Goal: Check status: Check status

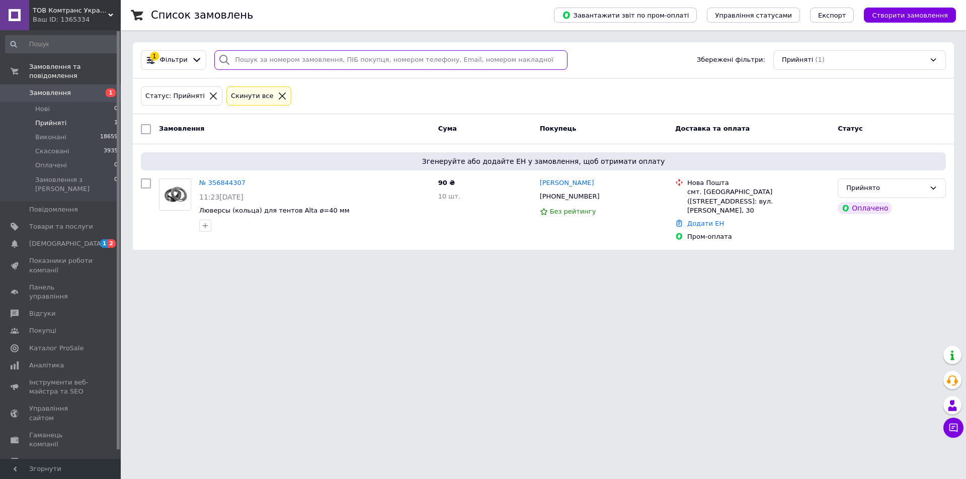
click at [258, 60] on input "search" at bounding box center [390, 60] width 353 height 20
click at [81, 104] on li "Нові 0" at bounding box center [62, 109] width 124 height 14
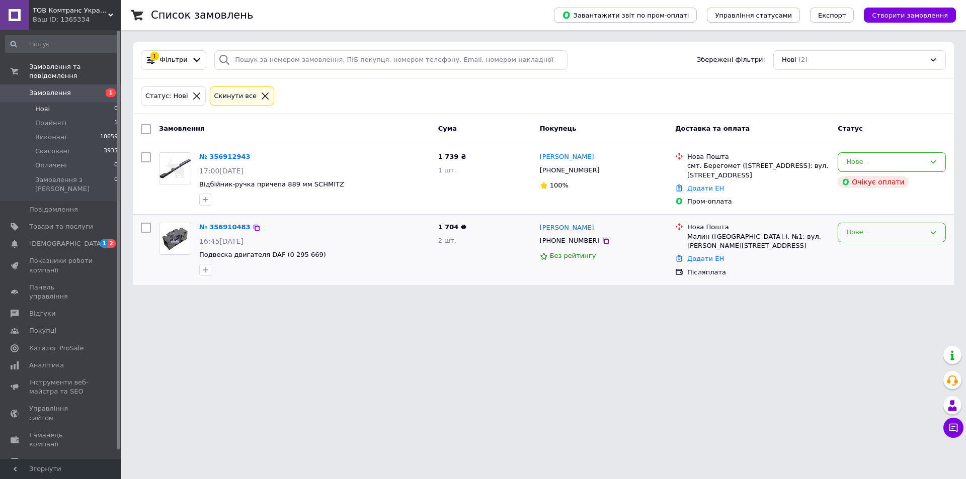
click at [898, 232] on div "Нове" at bounding box center [885, 232] width 79 height 11
click at [895, 251] on li "Прийнято" at bounding box center [891, 253] width 107 height 19
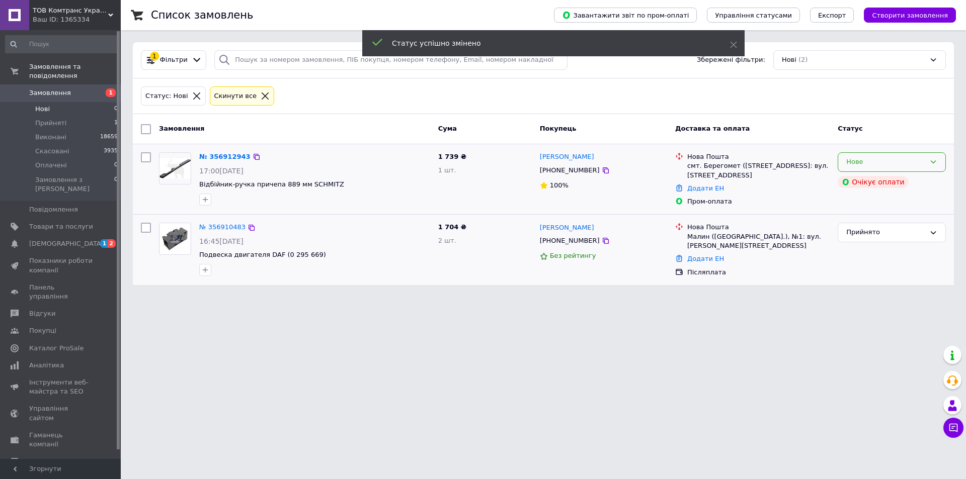
click at [894, 159] on div "Нове" at bounding box center [885, 162] width 79 height 11
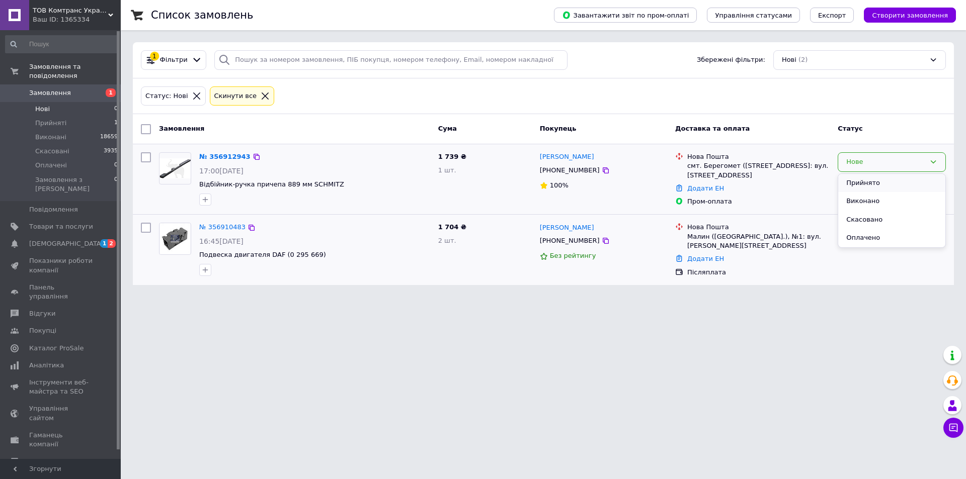
click at [898, 178] on li "Прийнято" at bounding box center [891, 183] width 107 height 19
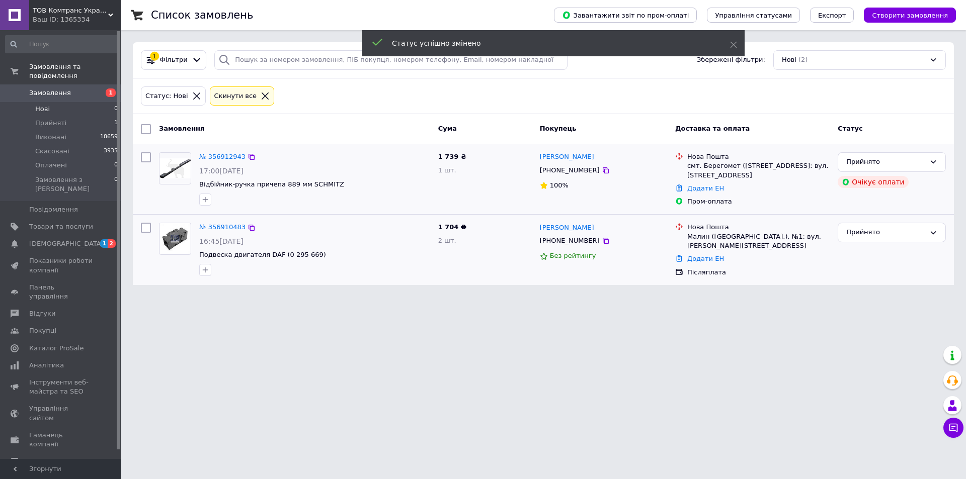
click at [573, 173] on div "[PHONE_NUMBER]" at bounding box center [570, 170] width 64 height 13
copy div "380966310205"
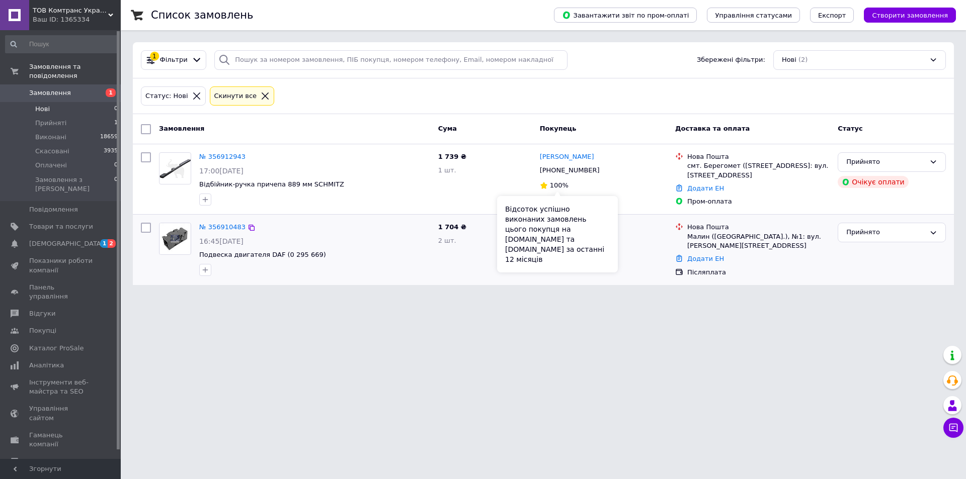
click at [575, 297] on html "ТОВ Комтранс Україна Ваш ID: 1365334 Сайт ТОВ Комтранс Україна Кабінет покупця …" at bounding box center [483, 148] width 966 height 297
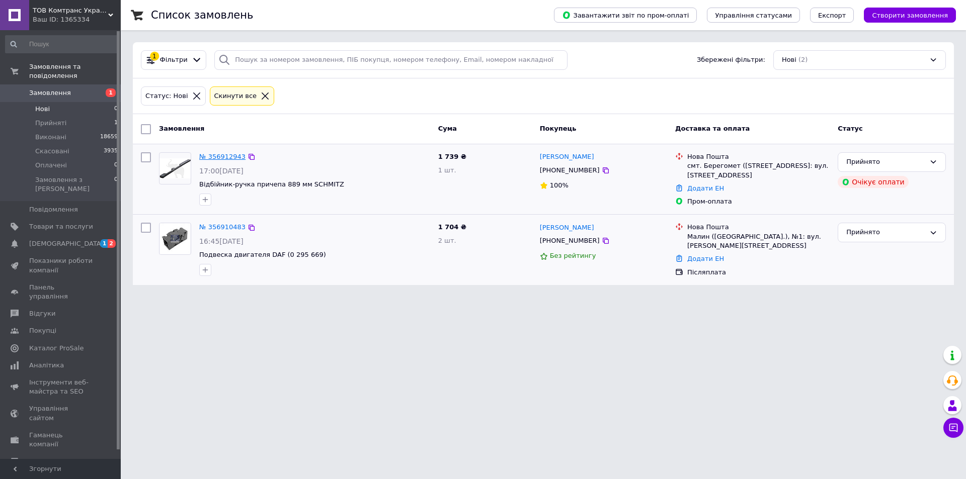
click at [229, 159] on link "№ 356912943" at bounding box center [222, 157] width 46 height 8
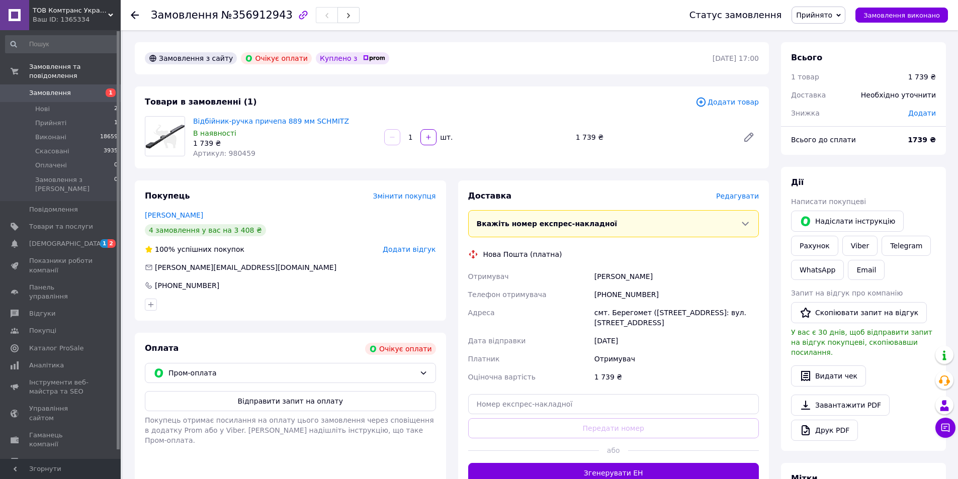
click at [625, 295] on div "[PHONE_NUMBER]" at bounding box center [677, 295] width 169 height 18
click at [629, 268] on div "[PERSON_NAME]" at bounding box center [677, 277] width 169 height 18
click at [212, 143] on div "1 739 ₴" at bounding box center [284, 143] width 183 height 10
click at [251, 148] on div "Артикул: 980459" at bounding box center [284, 153] width 183 height 10
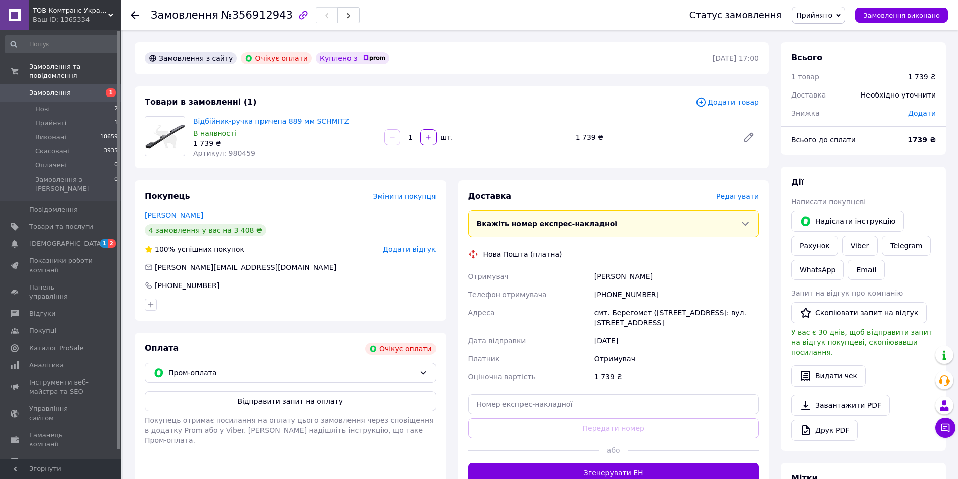
click at [251, 148] on div "Артикул: 980459" at bounding box center [284, 153] width 183 height 10
drag, startPoint x: 338, startPoint y: 121, endPoint x: 193, endPoint y: 121, distance: 144.9
click at [193, 121] on div "Відбійник-ручка причепа 889 мм SCHMITZ В наявності 1 739 ₴ Артикул: 980459" at bounding box center [284, 137] width 191 height 46
copy link "Відбійник-ручка причепа 889 мм SCHMITZ"
click at [282, 147] on div "1 739 ₴" at bounding box center [284, 143] width 183 height 10
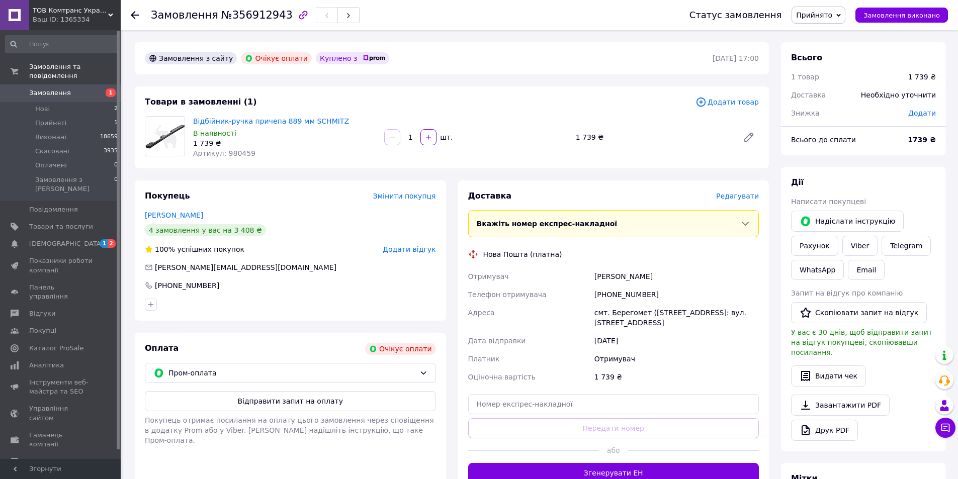
click at [243, 155] on span "Артикул: 980459" at bounding box center [224, 153] width 62 height 8
copy span "980459"
drag, startPoint x: 637, startPoint y: 284, endPoint x: 634, endPoint y: 291, distance: 7.7
click at [635, 289] on div "Отримувач [PERSON_NAME] Телефон отримувача [PHONE_NUMBER] [GEOGRAPHIC_DATA] смт…" at bounding box center [613, 327] width 295 height 119
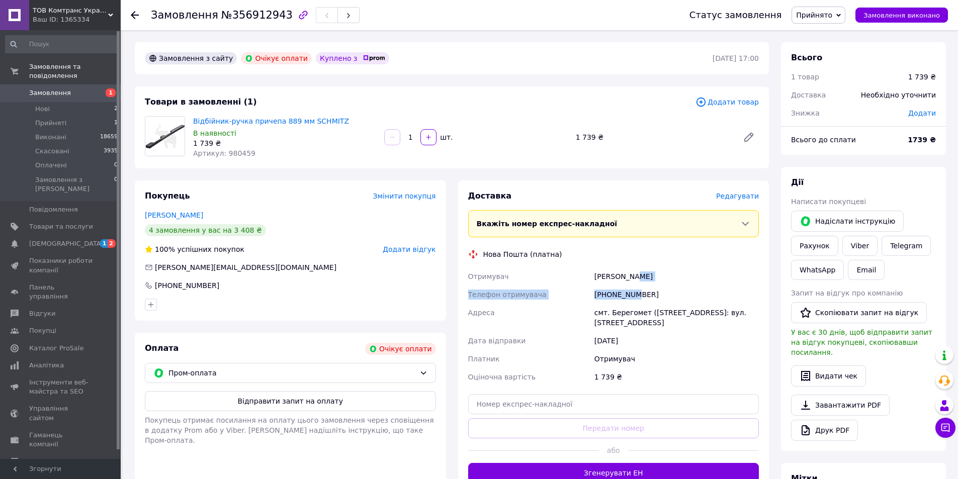
click at [634, 293] on div "[PHONE_NUMBER]" at bounding box center [677, 295] width 169 height 18
click at [623, 278] on div "[PERSON_NAME]" at bounding box center [677, 277] width 169 height 18
click at [622, 277] on div "[PERSON_NAME]" at bounding box center [677, 277] width 169 height 18
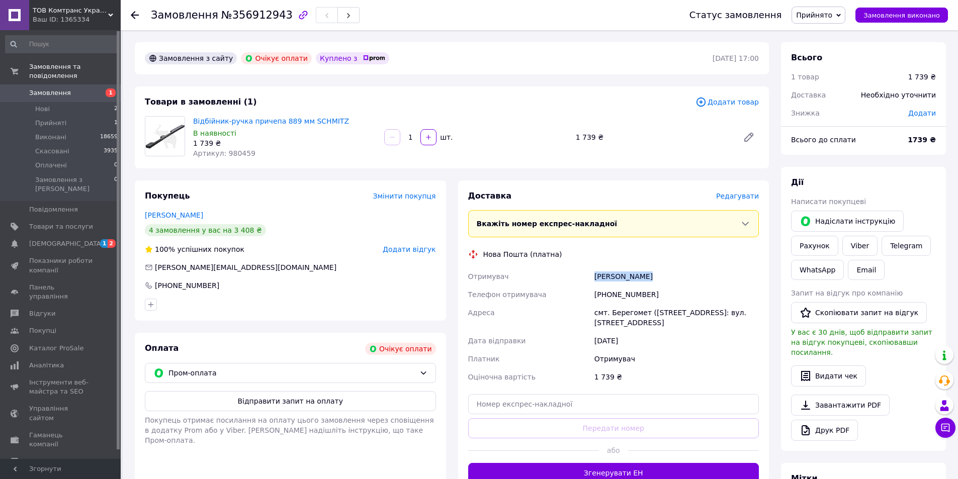
click at [622, 277] on div "[PERSON_NAME]" at bounding box center [677, 277] width 169 height 18
click at [224, 145] on div "1 739 ₴" at bounding box center [284, 143] width 183 height 10
click at [259, 153] on div "Артикул: 980459" at bounding box center [284, 153] width 183 height 10
click at [653, 282] on div "[PERSON_NAME]" at bounding box center [677, 277] width 169 height 18
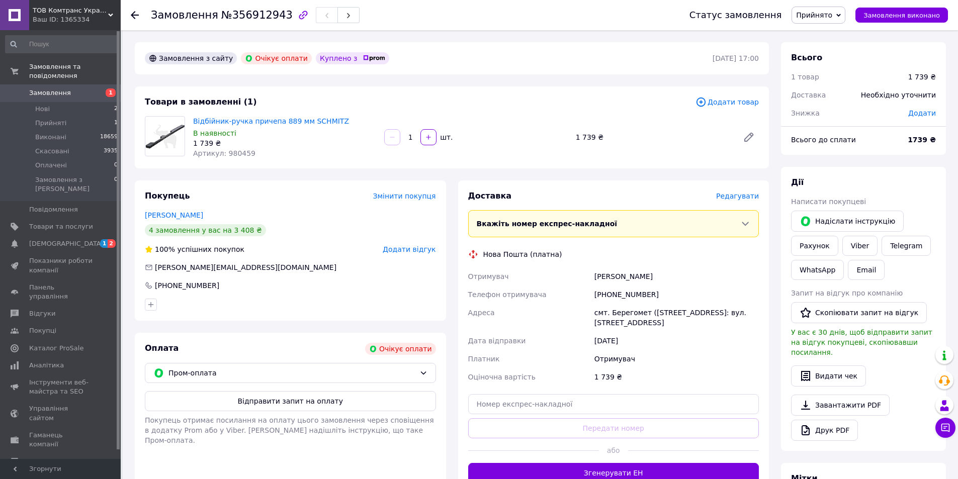
click at [633, 273] on div "[PERSON_NAME]" at bounding box center [677, 277] width 169 height 18
click at [98, 105] on li "Нові 2" at bounding box center [62, 109] width 124 height 14
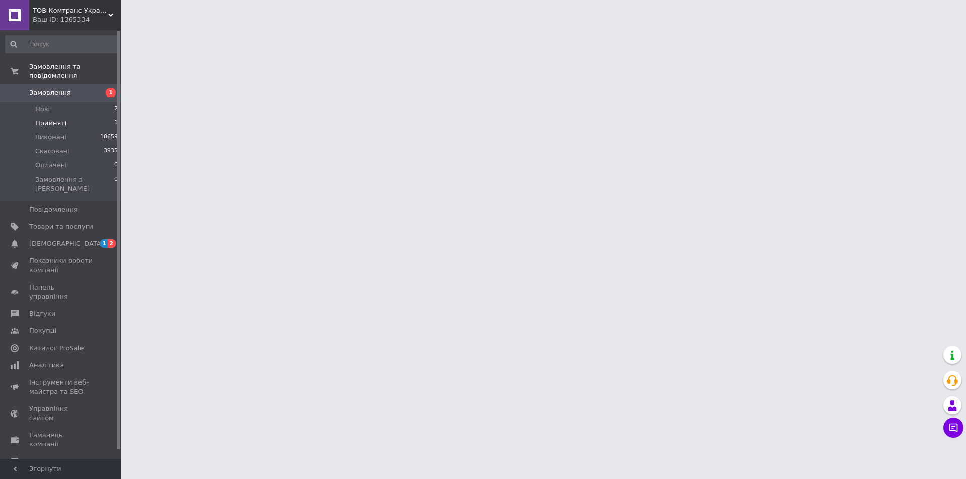
click at [94, 116] on li "Прийняті 1" at bounding box center [62, 123] width 124 height 14
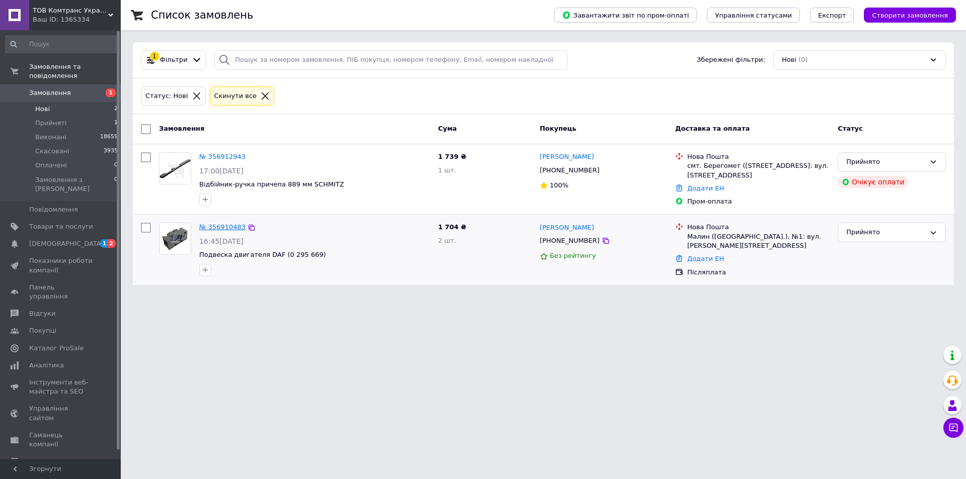
click at [226, 228] on link "№ 356910483" at bounding box center [222, 227] width 46 height 8
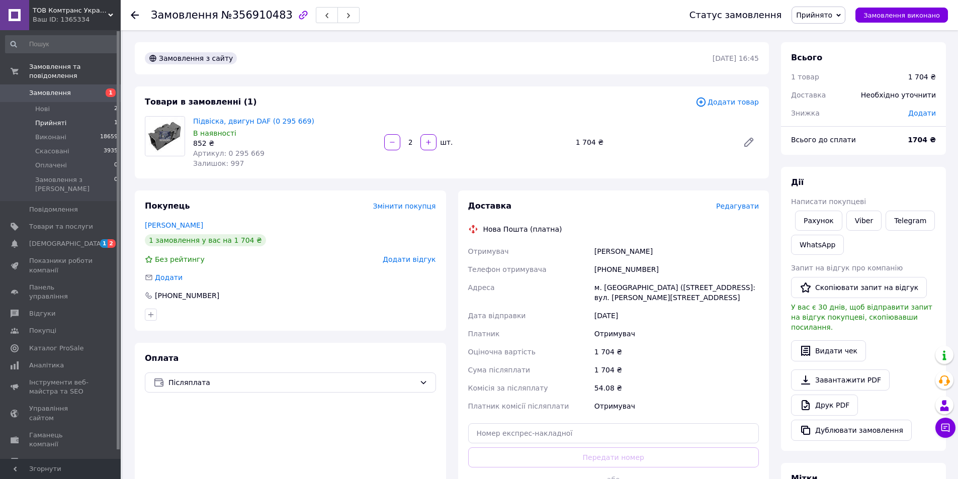
click at [92, 116] on li "Прийняті 1" at bounding box center [62, 123] width 124 height 14
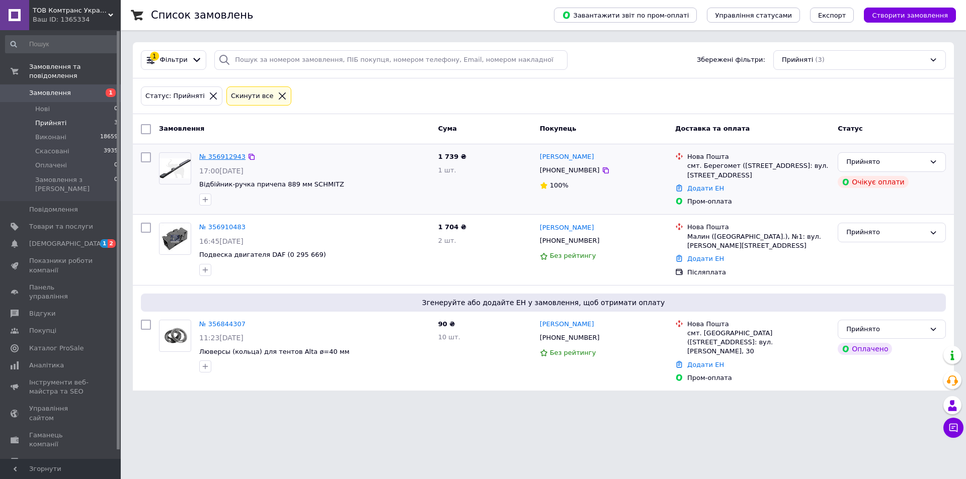
click at [219, 159] on link "№ 356912943" at bounding box center [222, 157] width 46 height 8
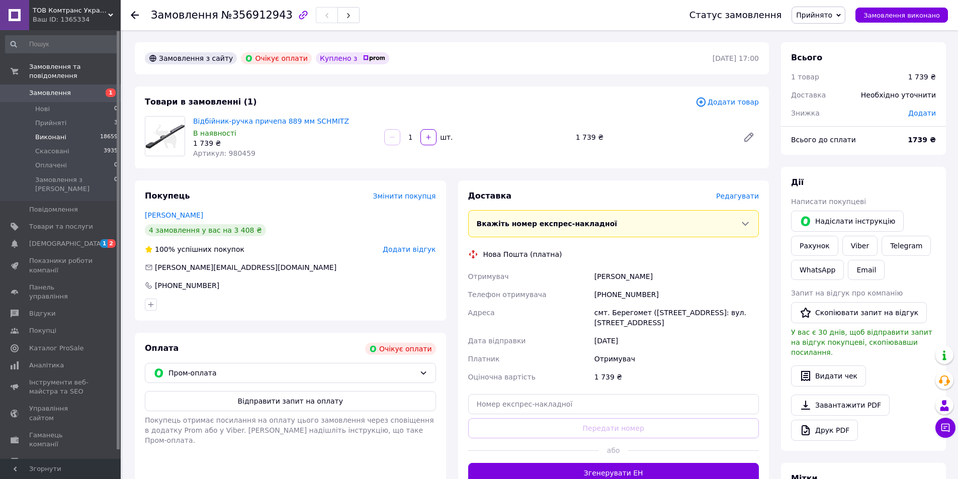
click at [54, 130] on li "Виконані 18659" at bounding box center [62, 137] width 124 height 14
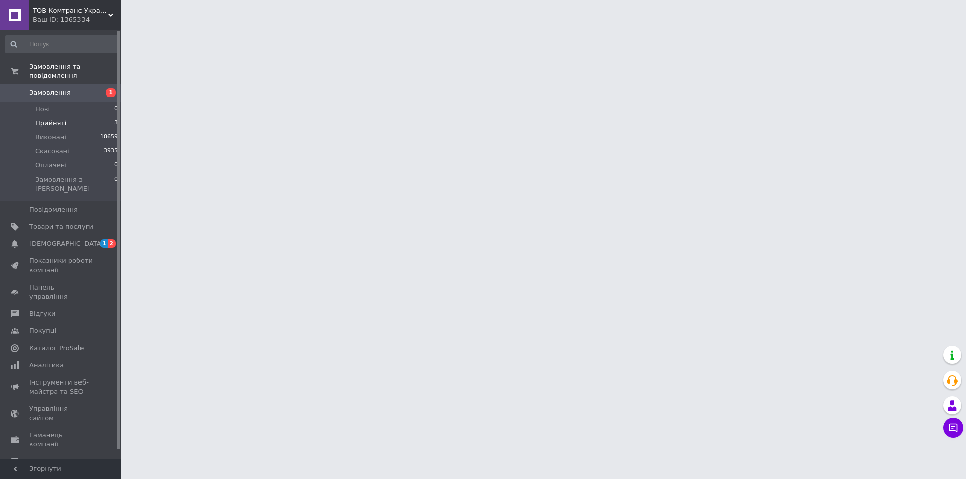
click at [56, 119] on span "Прийняті" at bounding box center [50, 123] width 31 height 9
